Goal: Information Seeking & Learning: Learn about a topic

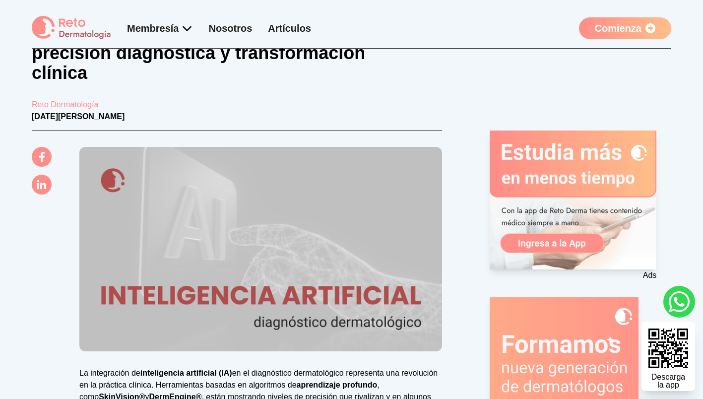
scroll to position [65, 0]
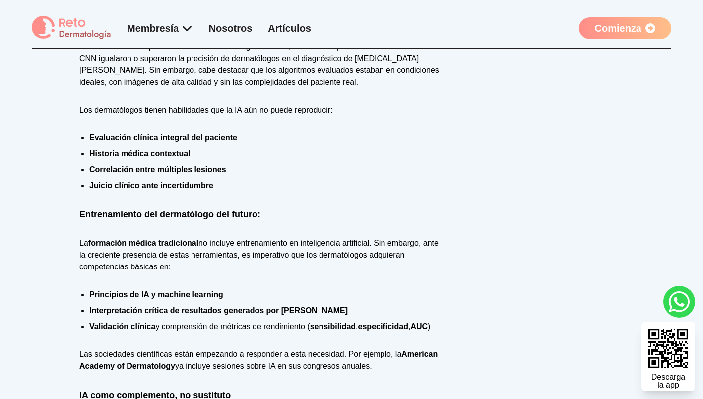
click at [415, 59] on p "Varios estudios han comparado directamente la precisión diagnóstica de dermatól…" at bounding box center [260, 59] width 363 height 60
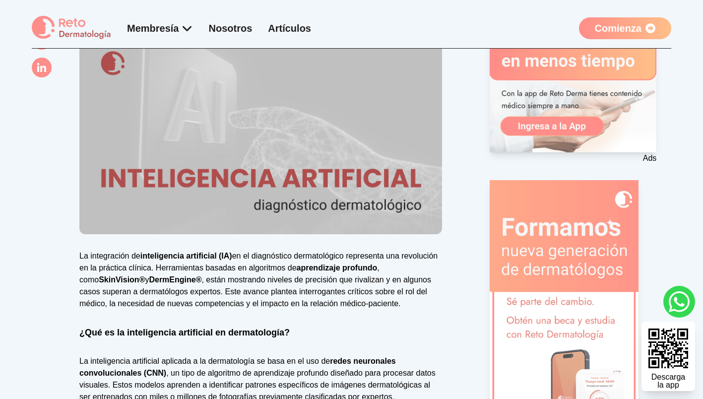
scroll to position [174, 0]
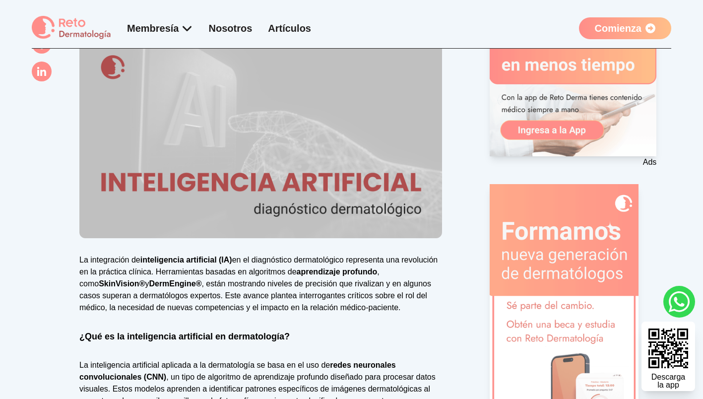
click at [658, 136] on div "Ads" at bounding box center [581, 92] width 182 height 151
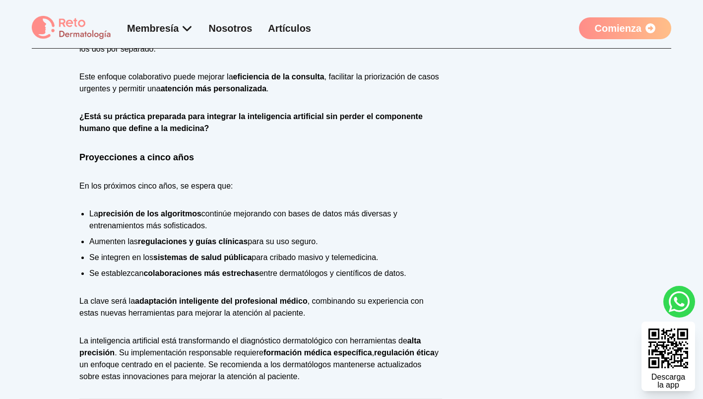
scroll to position [1269, 0]
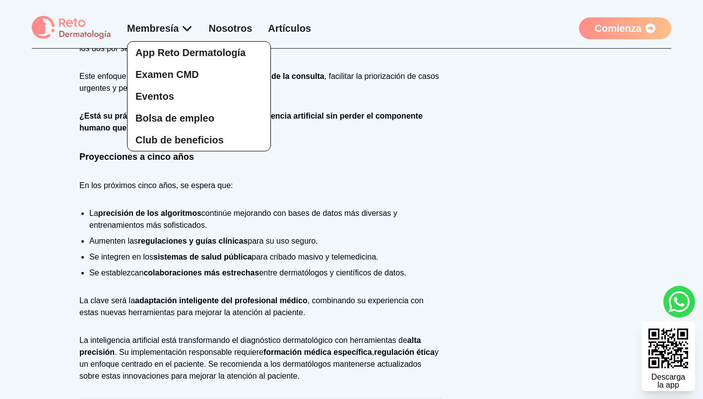
click at [184, 27] on div "App Reto Dermatología Examen CMD Eventos Bolsa de empleo Club de beneficios" at bounding box center [160, 86] width 66 height 130
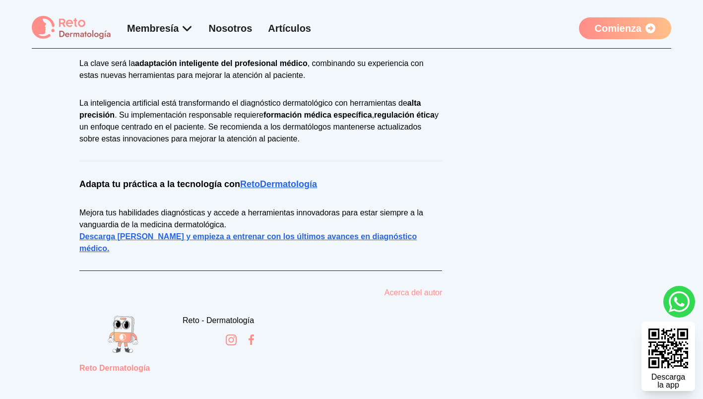
scroll to position [1507, 0]
click at [386, 286] on link "Acerca del autor" at bounding box center [414, 292] width 58 height 12
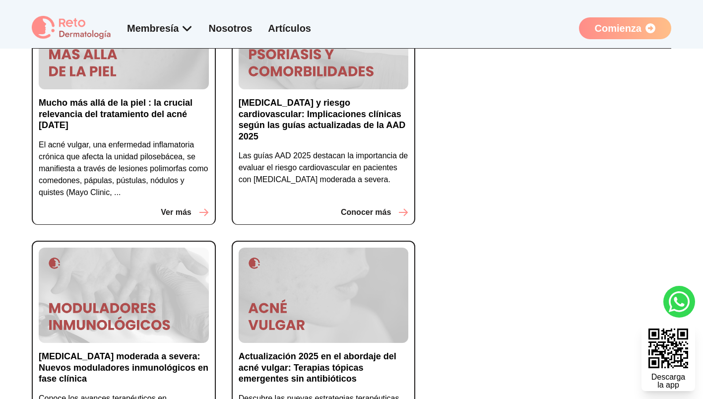
scroll to position [227, 0]
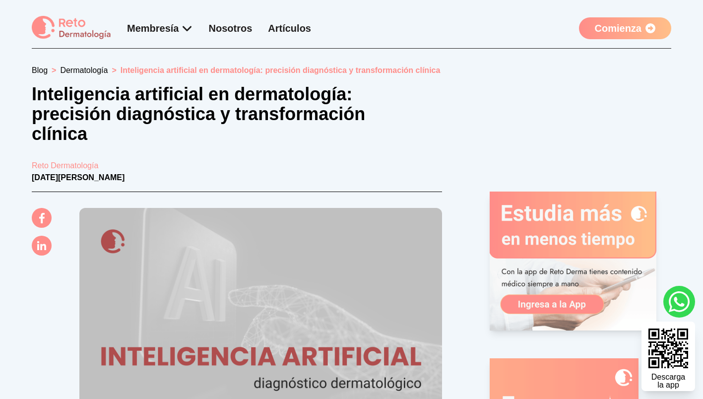
click at [245, 34] on div "Membresía App Reto Dermatología Examen CMD Eventos Bolsa de empleo Club de bene…" at bounding box center [219, 28] width 184 height 14
click at [246, 40] on div "Membresía App Reto Dermatología Examen CMD Eventos Bolsa de empleo Club de bene…" at bounding box center [352, 32] width 640 height 33
click at [234, 24] on link "Nosotros" at bounding box center [231, 28] width 44 height 11
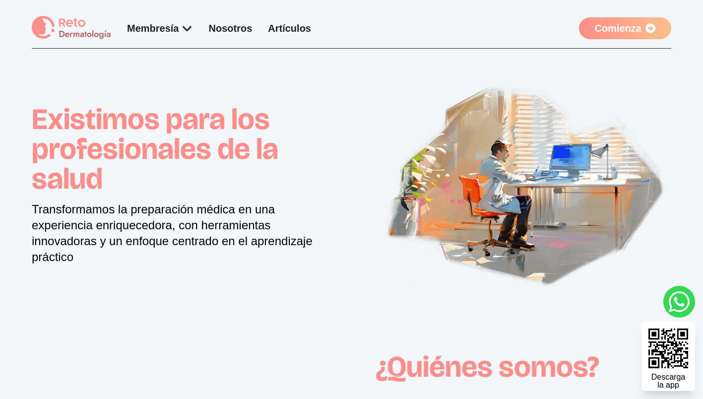
click at [194, 139] on h1 "Existimos para los profesionales de la salud" at bounding box center [180, 148] width 296 height 89
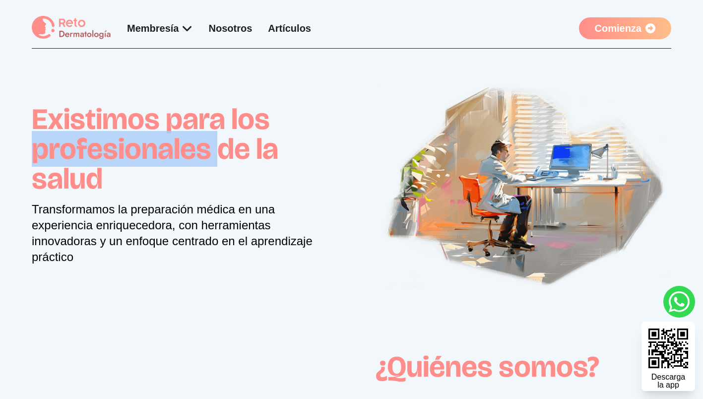
click at [194, 139] on h1 "Existimos para los profesionales de la salud" at bounding box center [180, 148] width 296 height 89
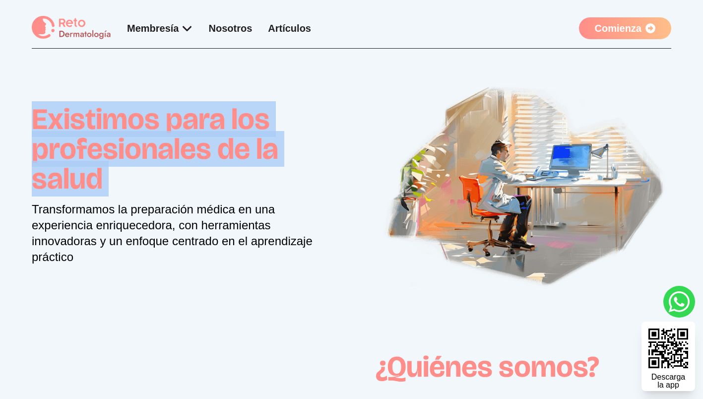
click at [391, 131] on img at bounding box center [524, 183] width 296 height 207
click at [203, 189] on h1 "Existimos para los profesionales de la salud" at bounding box center [180, 148] width 296 height 89
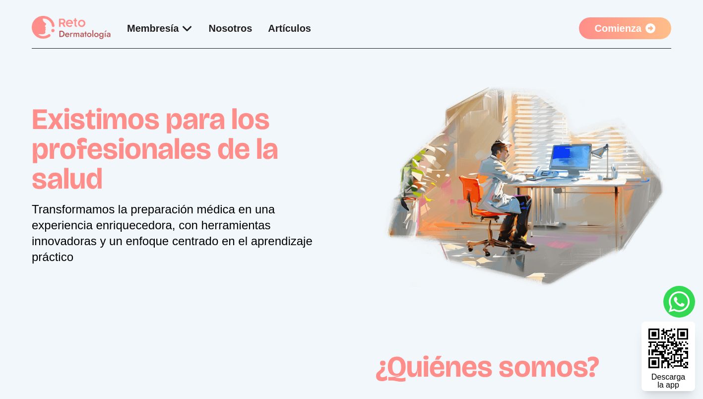
click at [233, 209] on p "Transformamos la preparación médica en una experiencia enriquecedora, con herra…" at bounding box center [180, 233] width 296 height 64
drag, startPoint x: 229, startPoint y: 210, endPoint x: 236, endPoint y: 209, distance: 6.5
click at [236, 209] on p "Transformamos la preparación médica en una experiencia enriquecedora, con herra…" at bounding box center [180, 233] width 296 height 64
click at [313, 60] on div "Existimos para los profesionales de la salud Transformamos la preparación médic…" at bounding box center [352, 184] width 640 height 271
drag, startPoint x: 274, startPoint y: 149, endPoint x: 291, endPoint y: 149, distance: 16.4
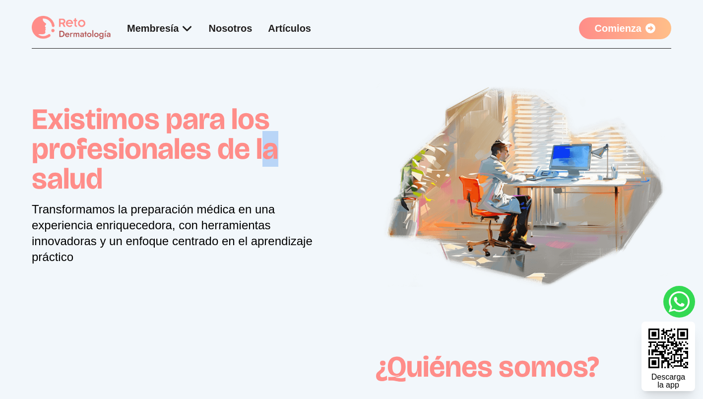
click at [291, 149] on h1 "Existimos para los profesionales de la salud" at bounding box center [180, 148] width 296 height 89
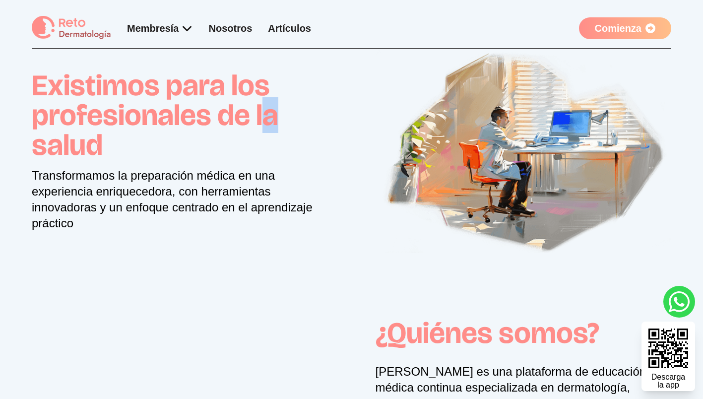
scroll to position [30, 0]
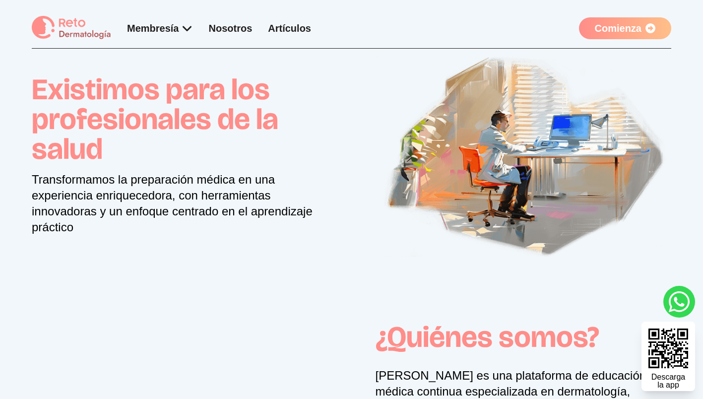
click at [326, 81] on h1 "Existimos para los profesionales de la salud" at bounding box center [180, 118] width 296 height 89
